Goal: Task Accomplishment & Management: Use online tool/utility

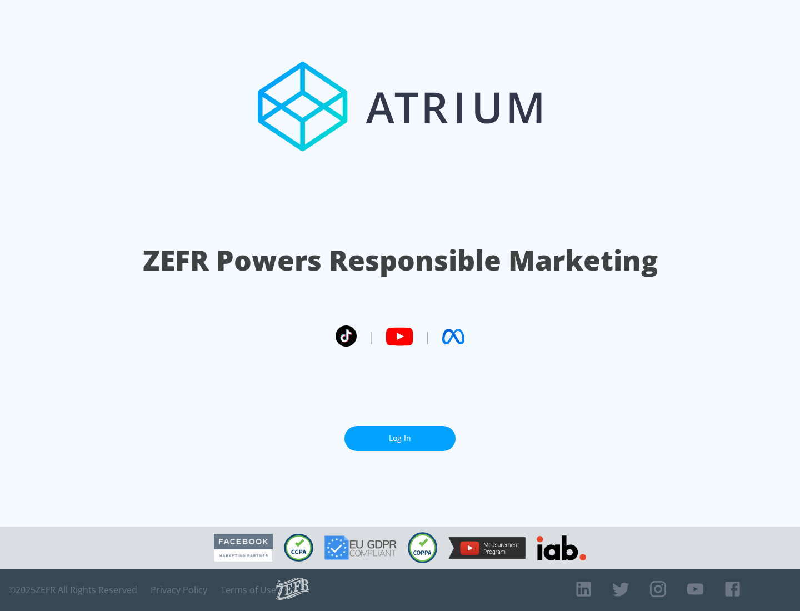
click at [400, 434] on link "Log In" at bounding box center [399, 438] width 111 height 25
